Goal: Information Seeking & Learning: Learn about a topic

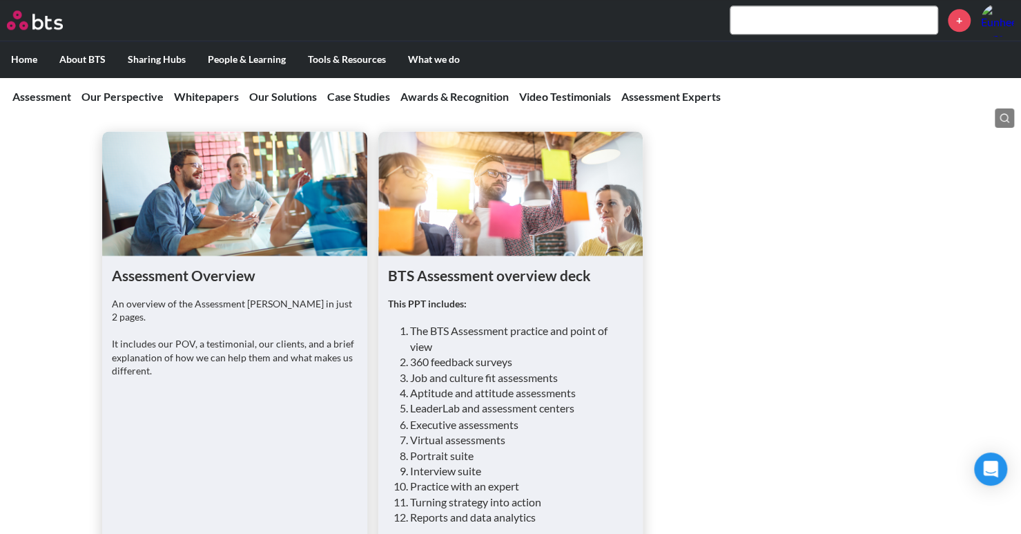
scroll to position [1125, 0]
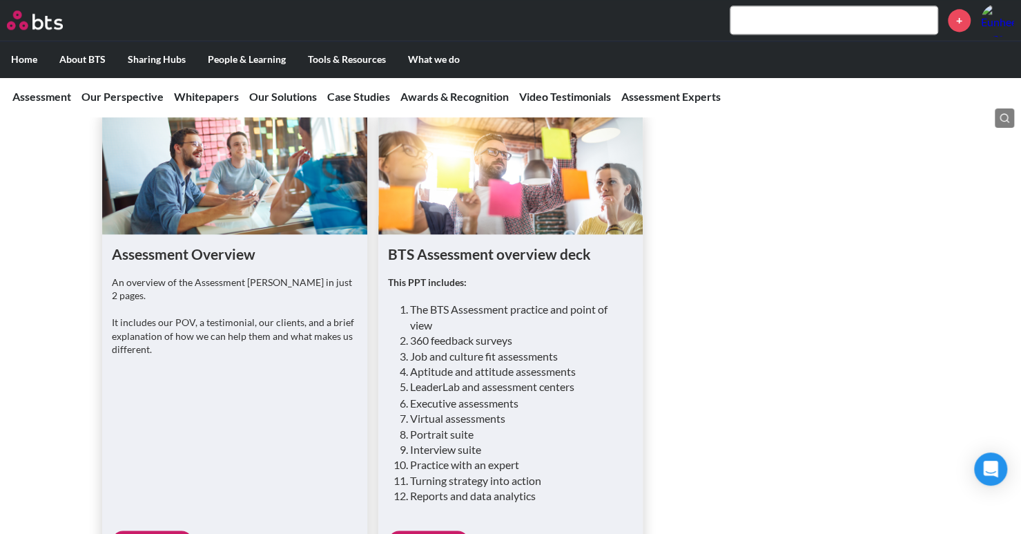
click at [445, 530] on link "Preview" at bounding box center [428, 541] width 81 height 22
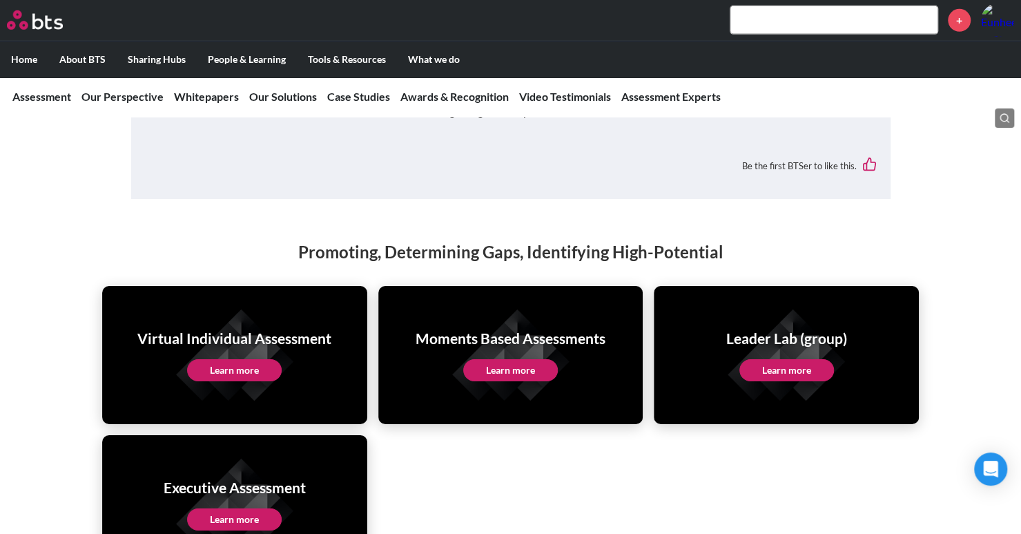
scroll to position [2644, 0]
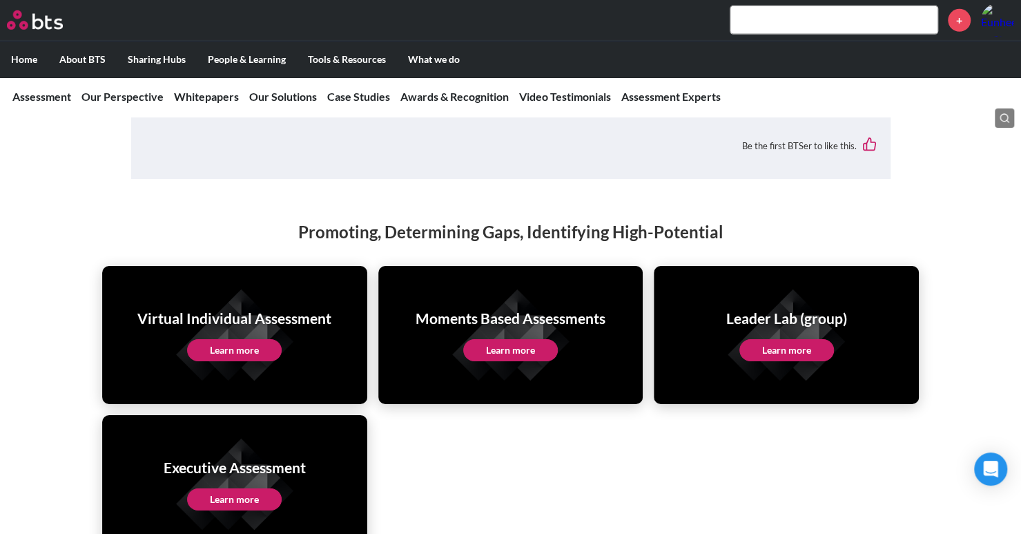
click at [246, 339] on link "Learn more" at bounding box center [234, 350] width 95 height 22
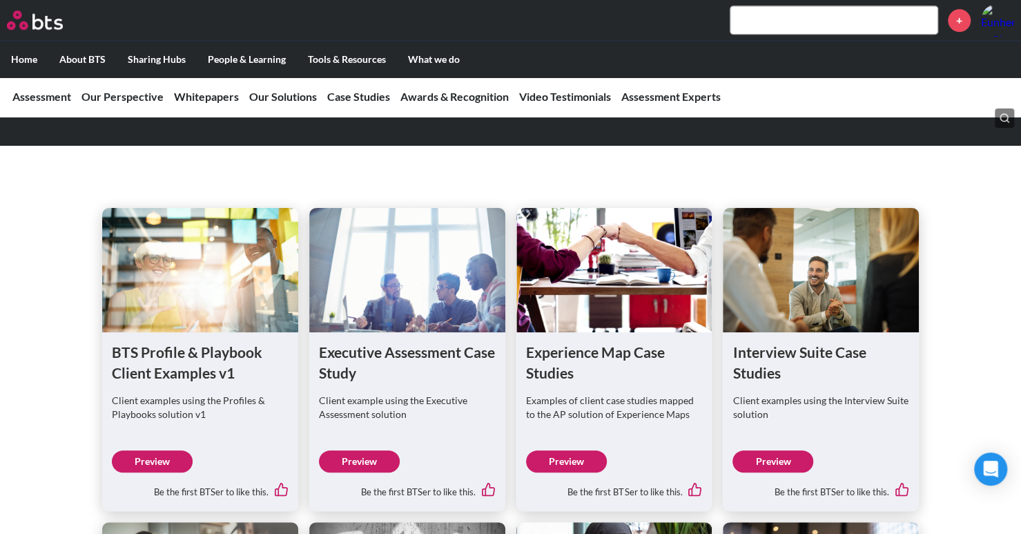
scroll to position [4026, 0]
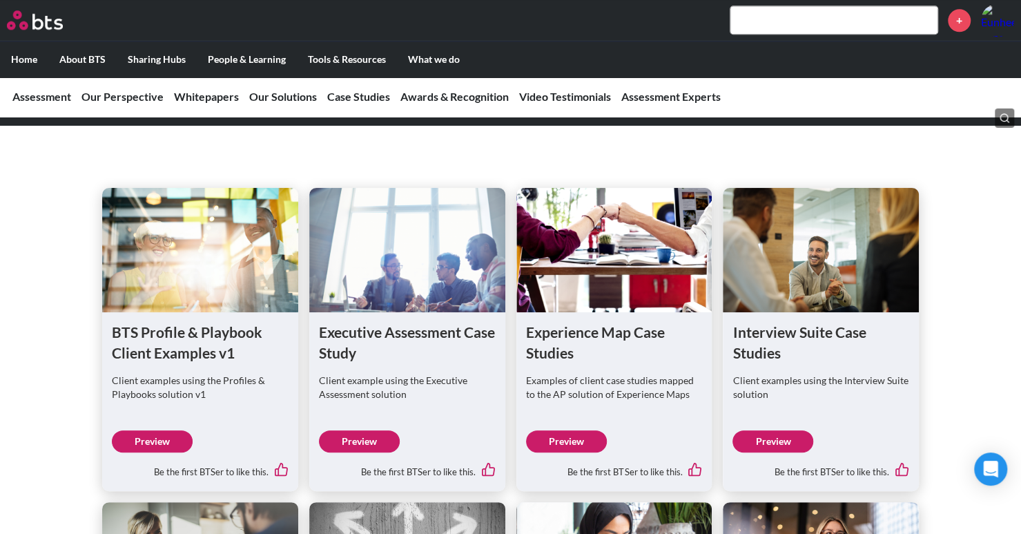
click at [979, 352] on div "BTS Profile & Playbook Client Examples v1 Client examples using the Profiles & …" at bounding box center [510, 539] width 1021 height 802
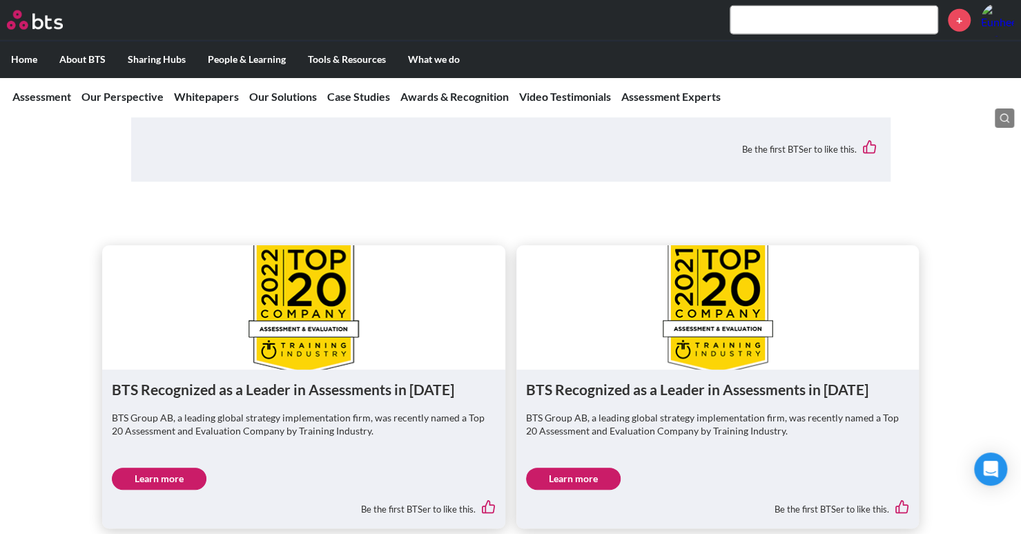
scroll to position [5131, 0]
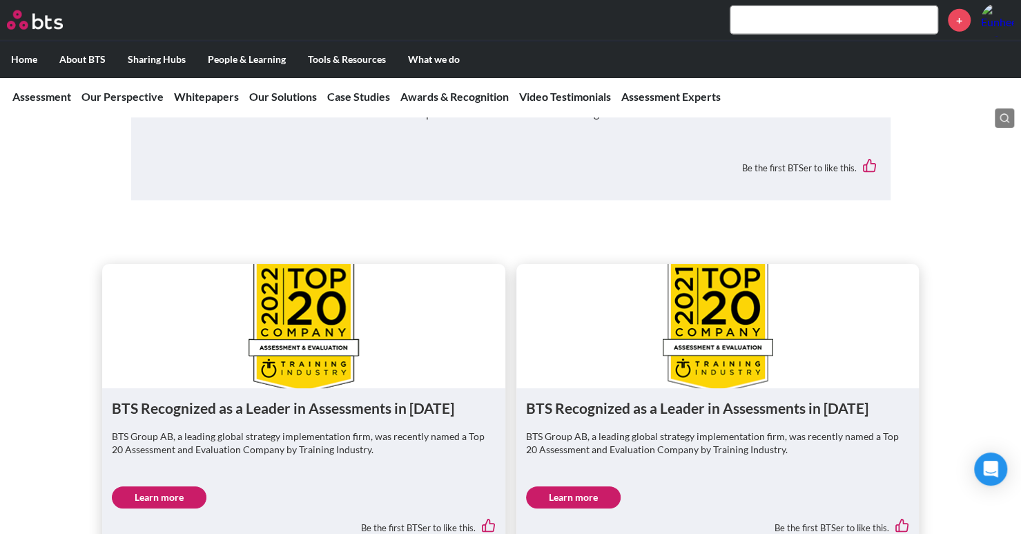
click at [941, 415] on div "BTS Recognized as a Leader in Assessments in 2022 BTS Group AB, a leading globa…" at bounding box center [510, 380] width 1021 height 332
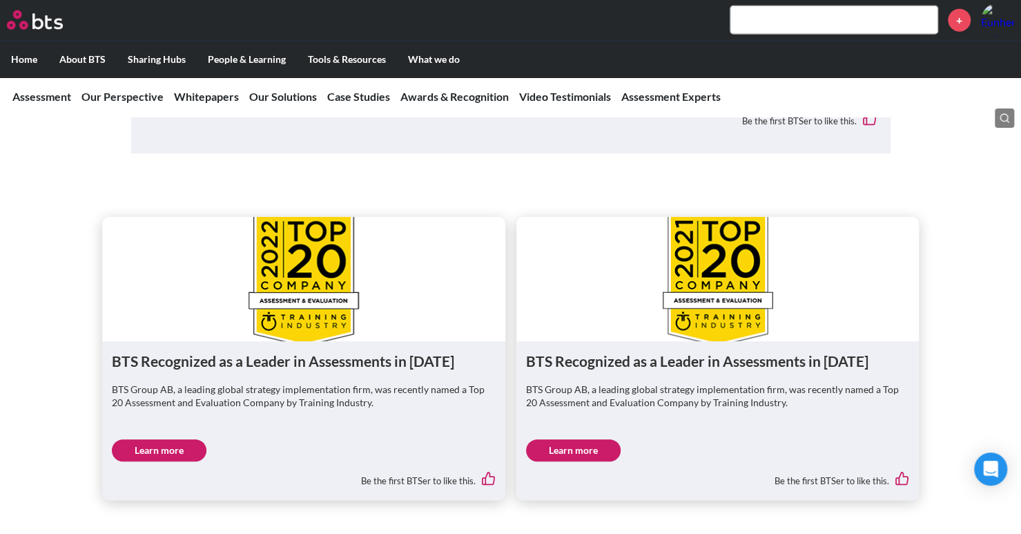
scroll to position [5200, 0]
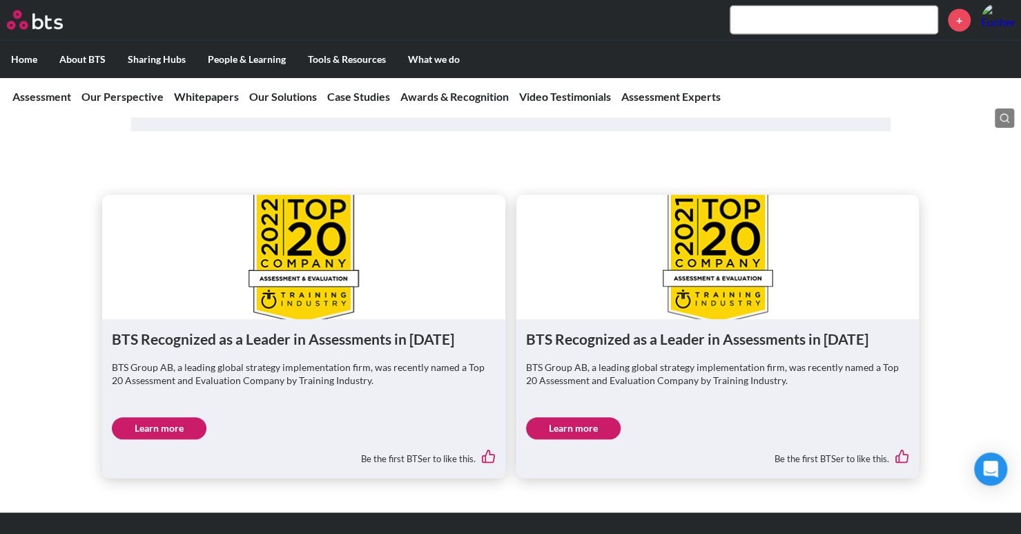
click at [946, 272] on div "BTS Recognized as a Leader in Assessments in 2022 BTS Group AB, a leading globa…" at bounding box center [510, 311] width 1021 height 332
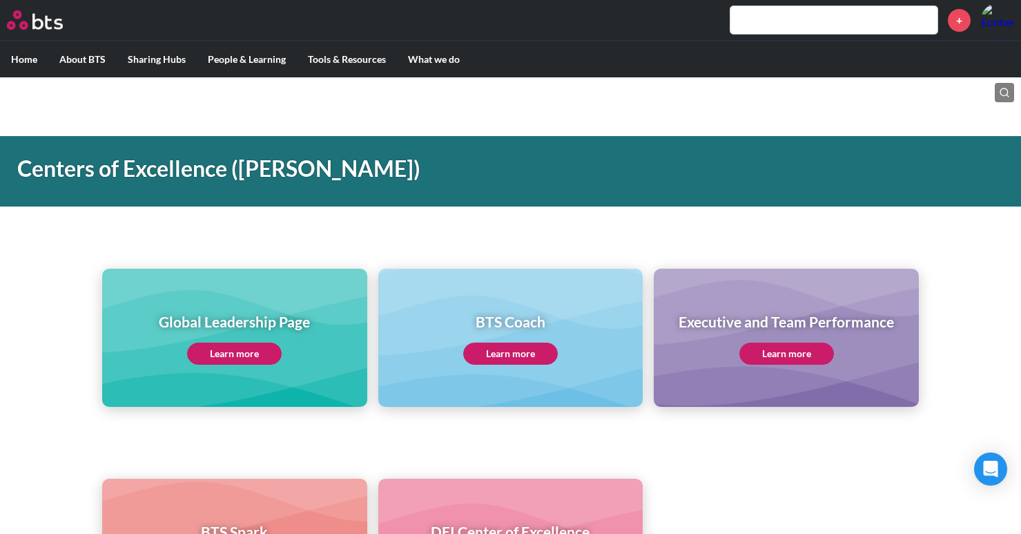
scroll to position [483, 0]
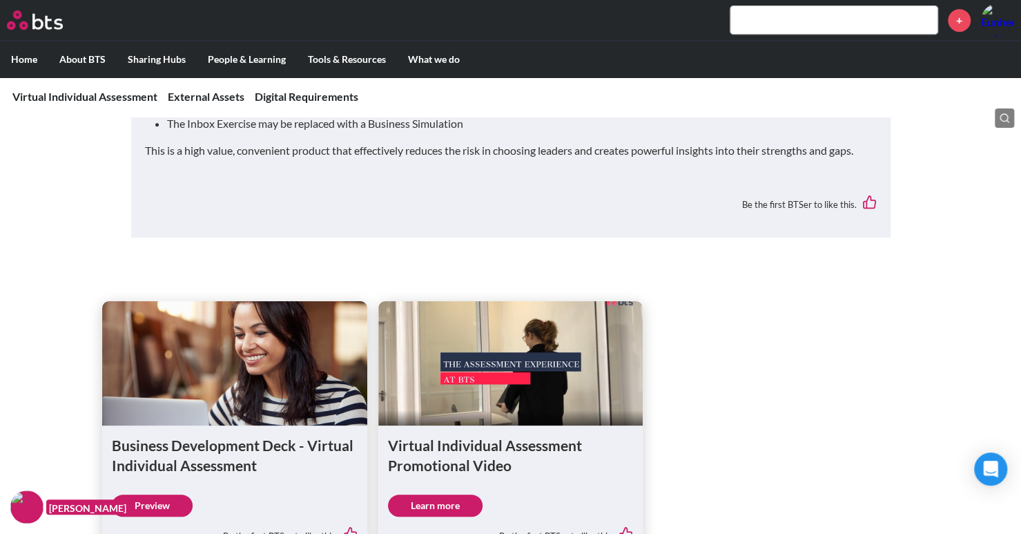
scroll to position [483, 0]
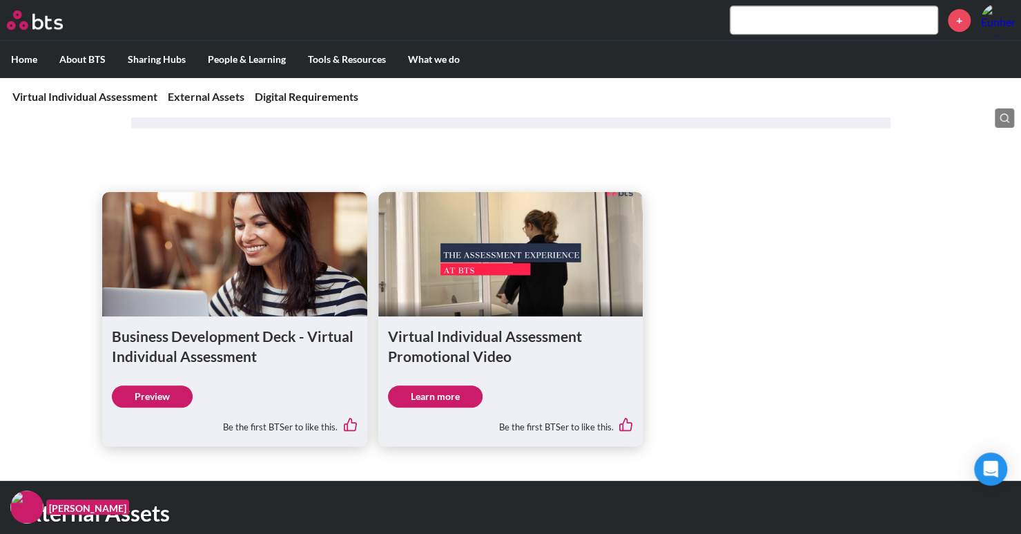
click at [446, 393] on link "Learn more" at bounding box center [435, 396] width 95 height 22
click at [796, 311] on ul "Business Development Deck - Virtual Individual Assessment Preview Be the first …" at bounding box center [510, 319] width 817 height 254
